Goal: Task Accomplishment & Management: Manage account settings

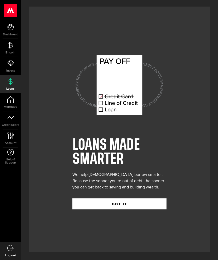
click at [10, 25] on icon at bounding box center [10, 27] width 7 height 7
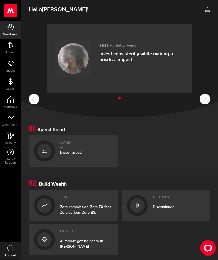
click at [10, 10] on use at bounding box center [10, 10] width 13 height 13
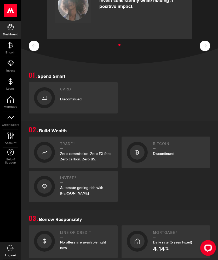
scroll to position [54, 0]
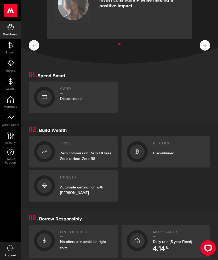
click at [75, 94] on div "Card Discontinued" at bounding box center [86, 97] width 52 height 21
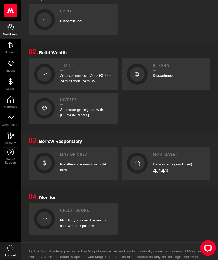
scroll to position [131, 0]
click at [13, 85] on link "Loans" at bounding box center [10, 84] width 21 height 18
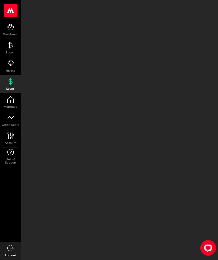
scroll to position [8, 0]
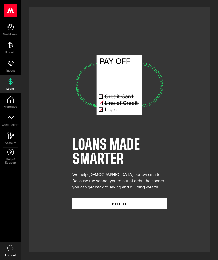
click at [127, 209] on button "GOT IT" at bounding box center [119, 203] width 94 height 11
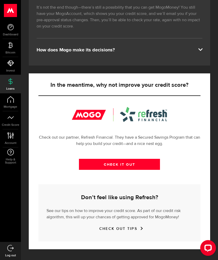
scroll to position [114, 0]
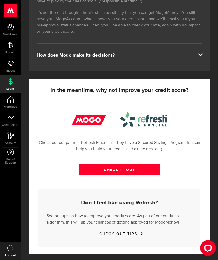
click at [10, 131] on link "Account Compte" at bounding box center [10, 138] width 21 height 18
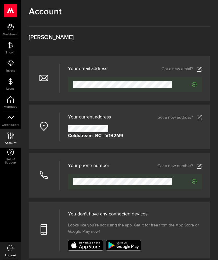
click at [198, 119] on icon at bounding box center [199, 117] width 5 height 5
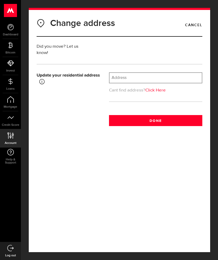
click at [121, 74] on input "text" at bounding box center [156, 78] width 92 height 10
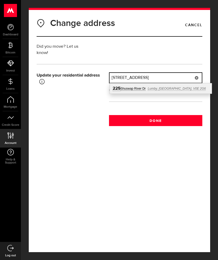
type input "[STREET_ADDRESS]"
click at [189, 145] on div "Change address Cancel Did you move? Let us know! Please do not provide a PO Box…" at bounding box center [120, 84] width 174 height 136
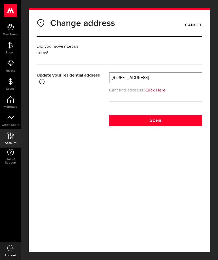
click at [161, 91] on link "Click Here" at bounding box center [155, 90] width 20 height 4
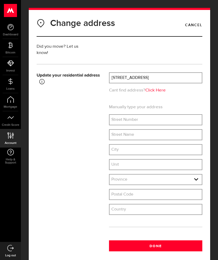
type input "[GEOGRAPHIC_DATA]"
click at [150, 118] on input "text" at bounding box center [156, 120] width 92 height 10
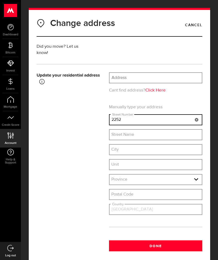
type input "2252"
click at [129, 132] on div "What's your street name Street Name" at bounding box center [155, 134] width 93 height 11
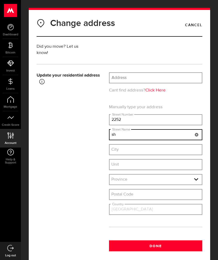
type input "s"
type input "Shuswap Drive"
click at [138, 149] on input "text" at bounding box center [156, 149] width 92 height 10
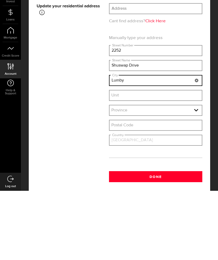
type input "Lumby"
click at [198, 174] on select "Province [GEOGRAPHIC_DATA] [GEOGRAPHIC_DATA] [GEOGRAPHIC_DATA] [GEOGRAPHIC_DATA…" at bounding box center [156, 179] width 92 height 11
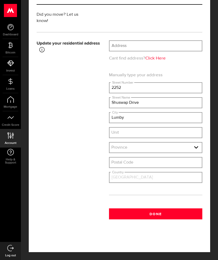
select select "BC"
click at [152, 160] on input "text" at bounding box center [156, 162] width 92 height 10
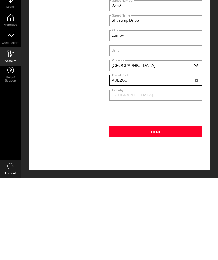
type input "V0E2G0"
click at [166, 208] on button "Done" at bounding box center [155, 213] width 93 height 11
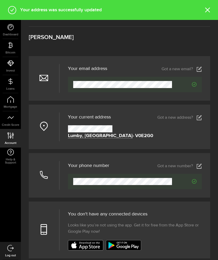
click at [197, 169] on icon at bounding box center [199, 165] width 5 height 5
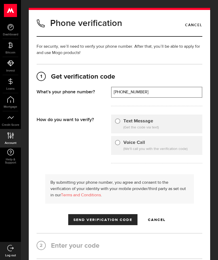
click at [157, 92] on input "[PHONE_NUMBER]" at bounding box center [157, 92] width 90 height 10
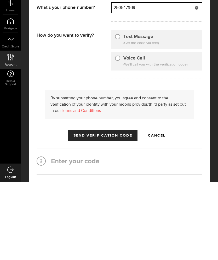
scroll to position [6, 0]
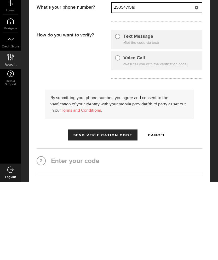
type input "2505471519"
click at [118, 133] on input "Voice Call" at bounding box center [117, 135] width 5 height 5
radio input "true"
type input "[PHONE_NUMBER]"
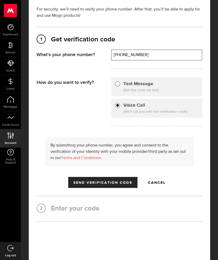
click at [122, 178] on button "Send Verification Code" at bounding box center [102, 182] width 69 height 11
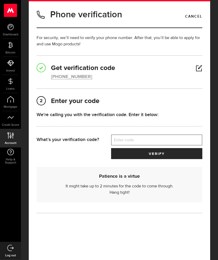
scroll to position [0, 0]
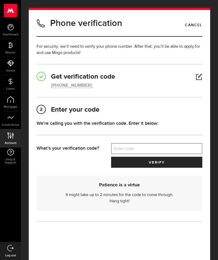
click at [198, 24] on link "Cancel" at bounding box center [193, 25] width 17 height 9
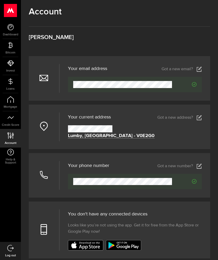
click at [10, 80] on use at bounding box center [10, 81] width 4 height 7
